Goal: Find specific page/section: Find specific page/section

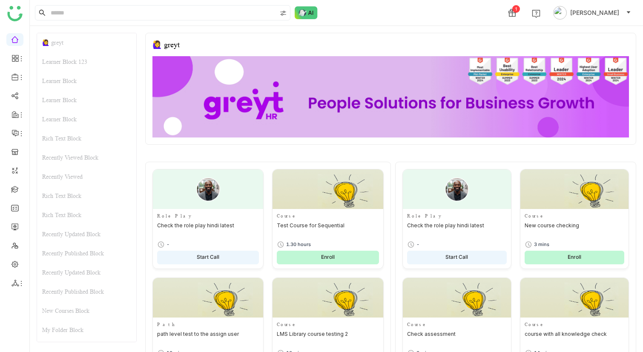
click at [77, 61] on div "Learner Block 123" at bounding box center [86, 61] width 99 height 19
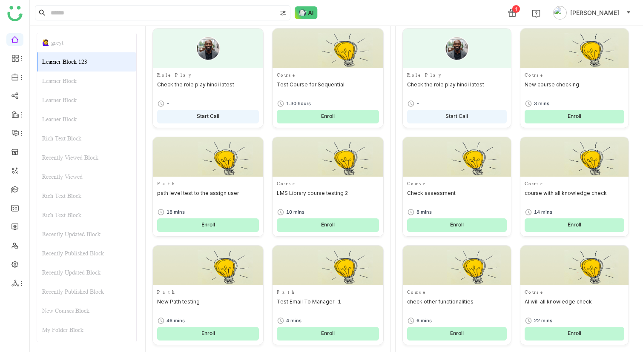
scroll to position [144, 0]
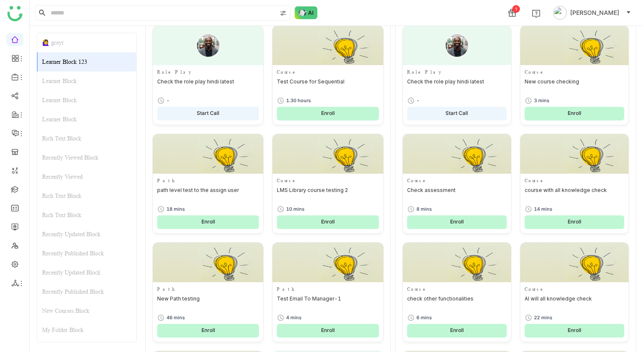
click at [70, 76] on div "Learner Block" at bounding box center [86, 81] width 99 height 19
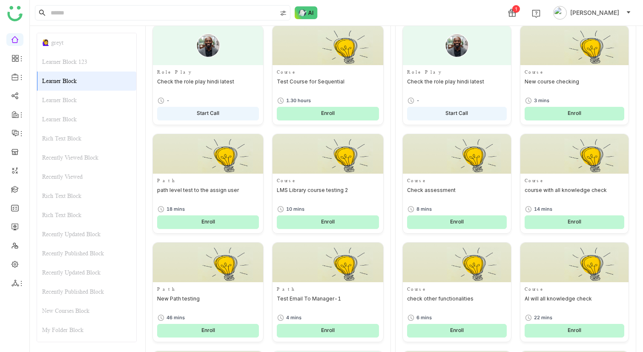
click at [68, 93] on div "Learner Block" at bounding box center [86, 100] width 99 height 19
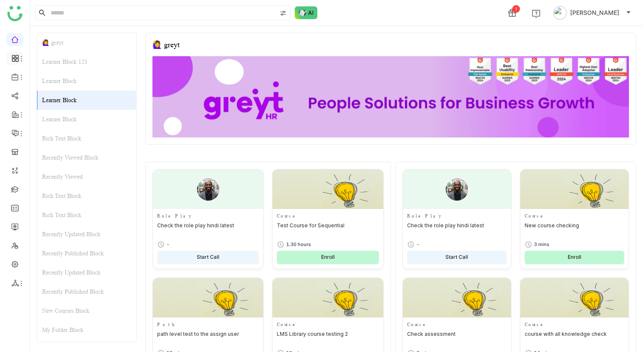
click at [22, 62] on li at bounding box center [14, 58] width 17 height 13
click at [16, 60] on icon at bounding box center [16, 59] width 8 height 8
click at [48, 80] on link "Dashboard" at bounding box center [59, 78] width 55 height 6
click at [19, 76] on icon at bounding box center [21, 77] width 7 height 7
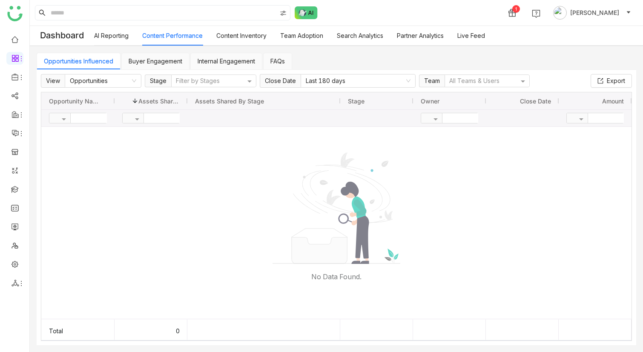
click at [115, 35] on link "AI Reporting" at bounding box center [111, 35] width 35 height 7
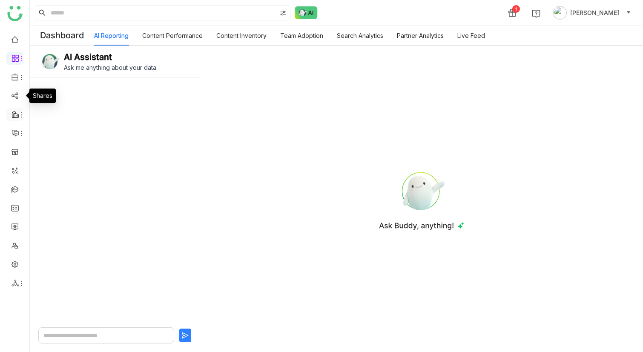
click at [18, 117] on icon at bounding box center [21, 115] width 7 height 7
click at [18, 79] on icon at bounding box center [21, 77] width 7 height 7
click at [55, 124] on link "Library" at bounding box center [59, 126] width 55 height 6
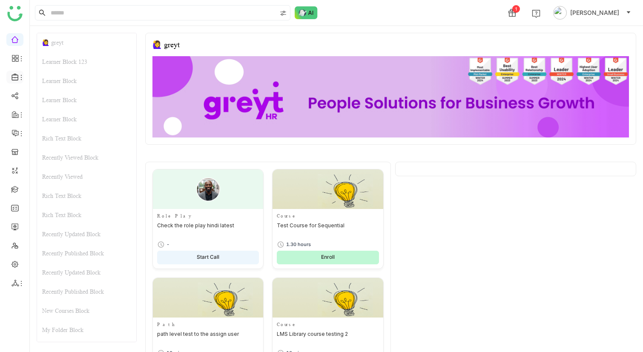
click at [20, 81] on li at bounding box center [14, 77] width 17 height 13
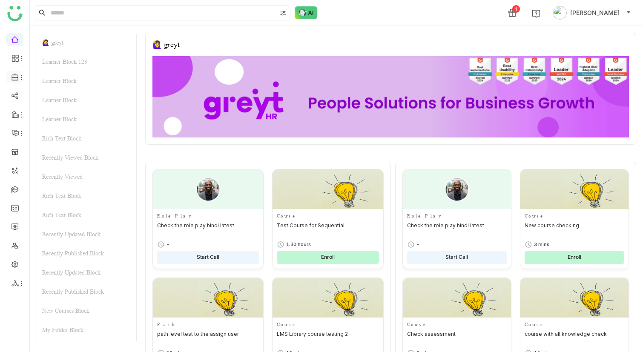
click at [12, 78] on icon at bounding box center [16, 77] width 8 height 8
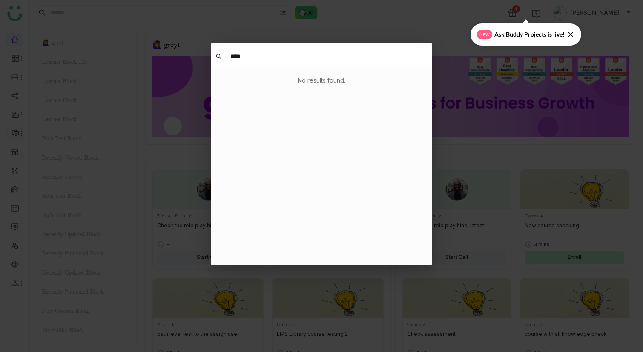
type input "***"
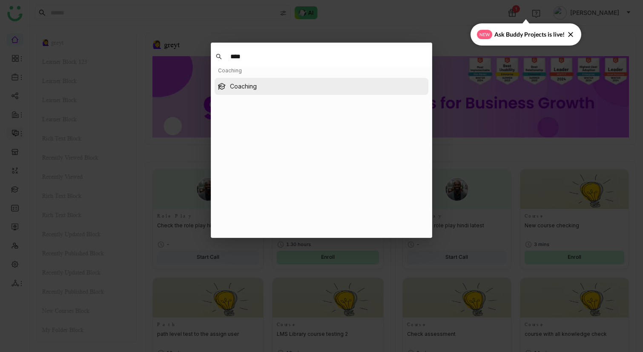
type input "****"
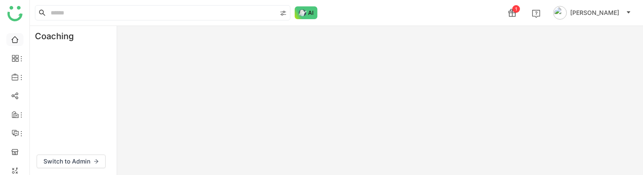
click at [11, 38] on link at bounding box center [15, 38] width 8 height 7
